Goal: Information Seeking & Learning: Check status

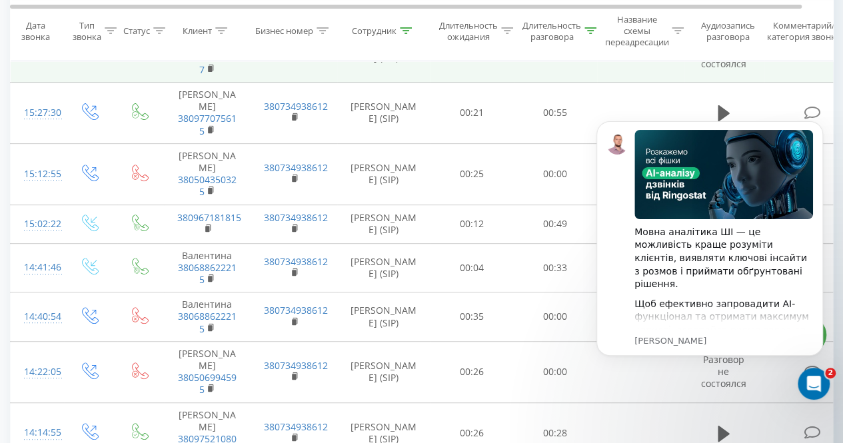
scroll to position [200, 0]
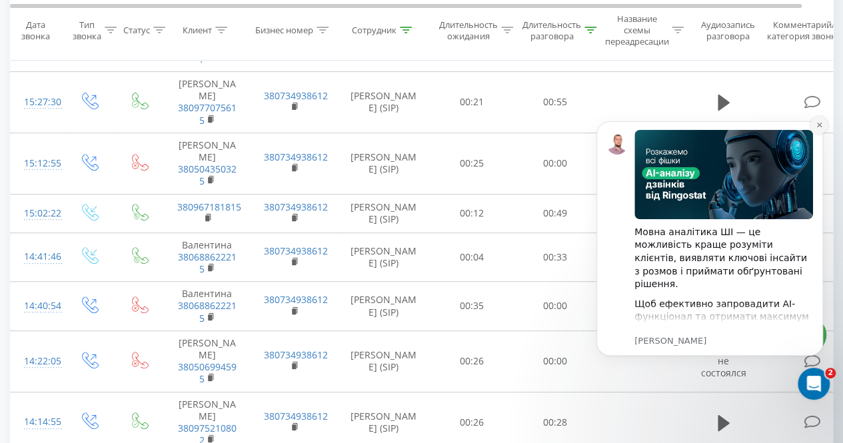
click at [818, 123] on icon "Dismiss notification" at bounding box center [818, 125] width 5 height 5
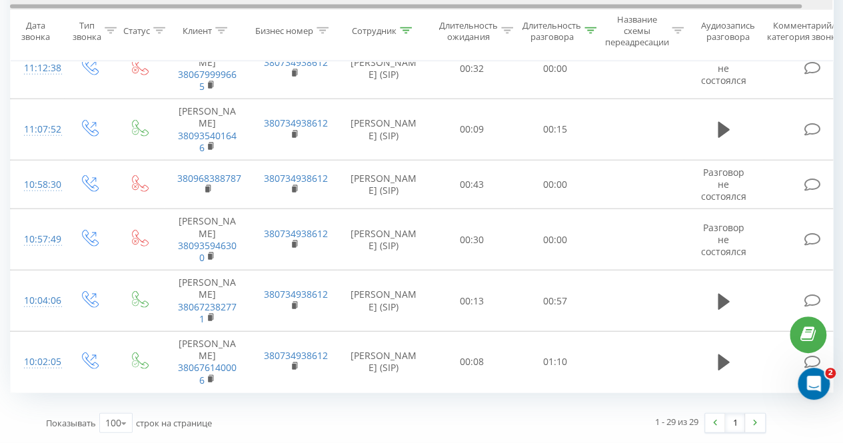
scroll to position [1541, 0]
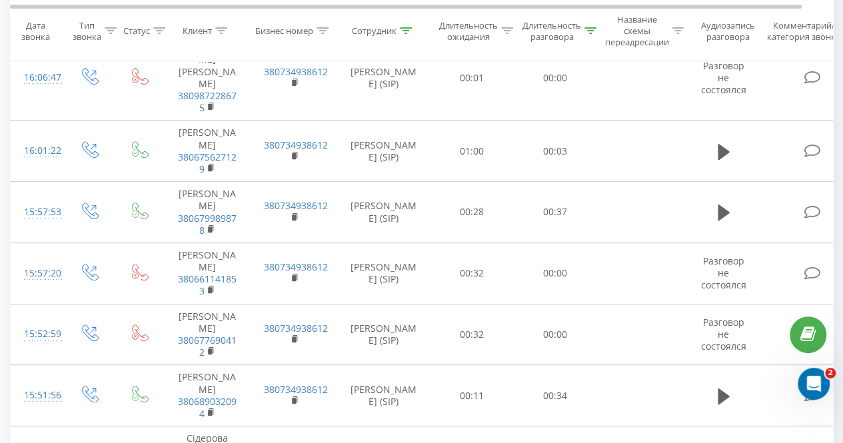
scroll to position [200, 0]
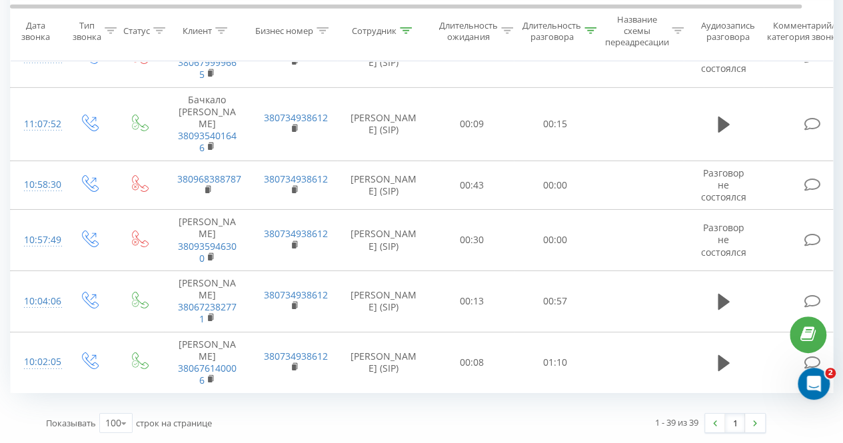
scroll to position [2229, 0]
